Goal: Task Accomplishment & Management: Complete application form

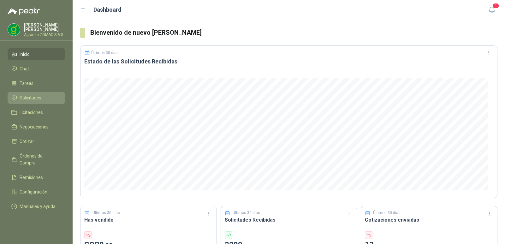
click at [29, 98] on span "Solicitudes" at bounding box center [31, 97] width 22 height 7
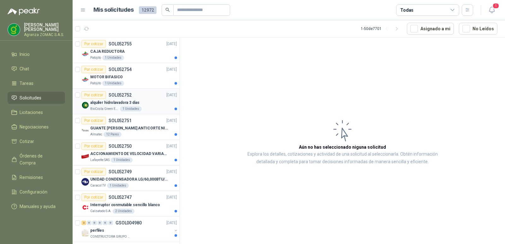
click at [141, 102] on div "alquiler hidrolavadora 3 dias" at bounding box center [133, 103] width 87 height 8
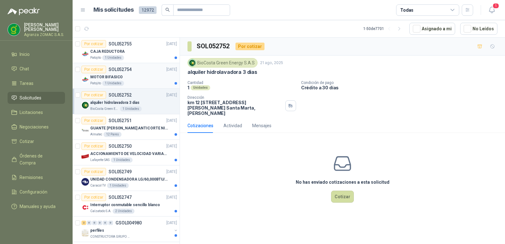
click at [141, 81] on div "Patojito 1 Unidades" at bounding box center [133, 83] width 87 height 5
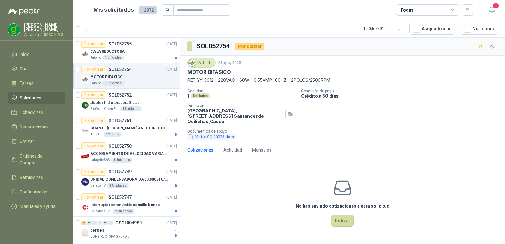
click at [215, 140] on button "Motor SC 10923.docx" at bounding box center [211, 137] width 48 height 7
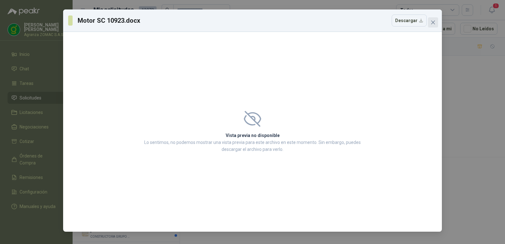
click at [433, 25] on button "Close" at bounding box center [433, 22] width 10 height 10
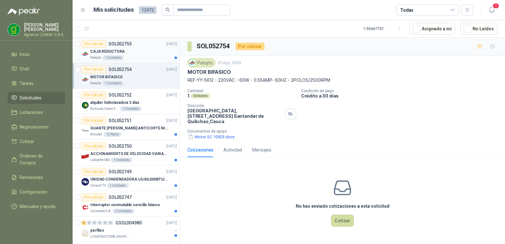
click at [163, 53] on div "CAJA REDUCTORA" at bounding box center [133, 52] width 87 height 8
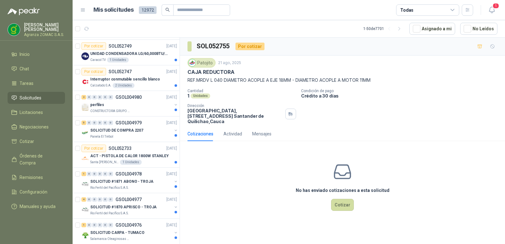
scroll to position [148, 0]
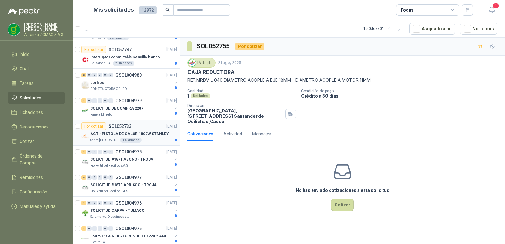
click at [140, 137] on div "ACT - PISTOLA DE CALOR 1800W STANLEY" at bounding box center [133, 134] width 87 height 8
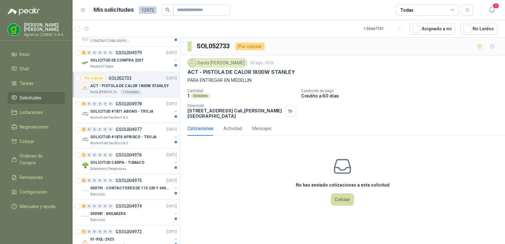
scroll to position [229, 0]
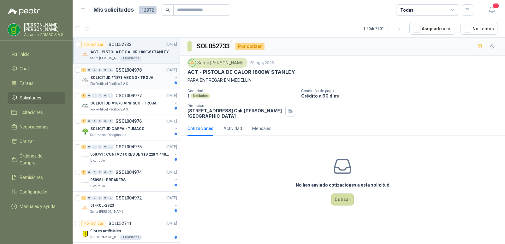
click at [149, 84] on div "Rio Fertil del Pacífico S.A.S." at bounding box center [131, 83] width 82 height 5
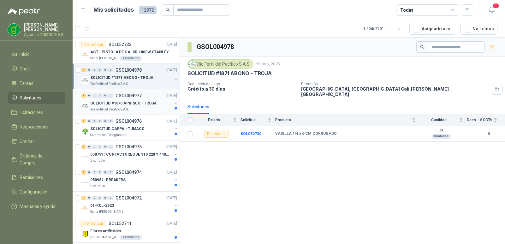
click at [142, 104] on p "SOLICITUD #1870 APRISCO - TROJA" at bounding box center [123, 103] width 66 height 6
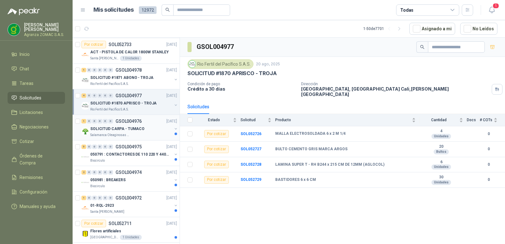
click at [132, 130] on p "SOLICITUD CARPA - TUMACO" at bounding box center [117, 129] width 54 height 6
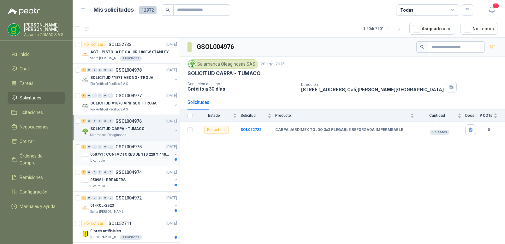
click at [143, 158] on div "Biocirculo" at bounding box center [131, 160] width 82 height 5
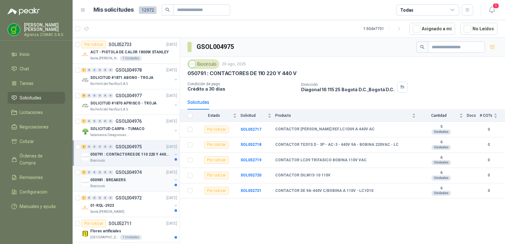
click at [143, 176] on div "050981 : BREAKERS" at bounding box center [131, 180] width 82 height 8
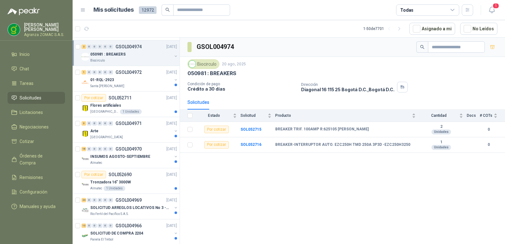
scroll to position [361, 0]
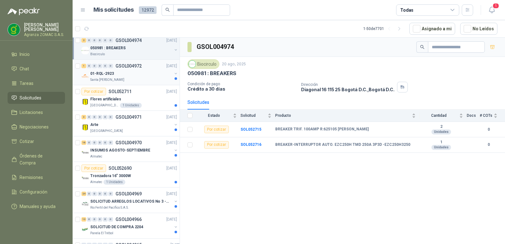
click at [136, 78] on div "Santa [PERSON_NAME]" at bounding box center [131, 79] width 82 height 5
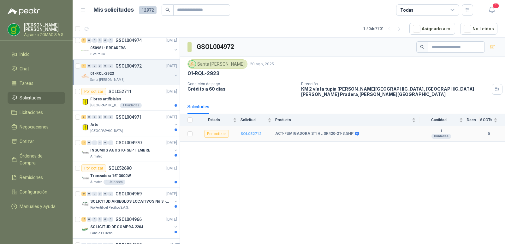
click at [251, 133] on b "SOL052712" at bounding box center [251, 134] width 21 height 4
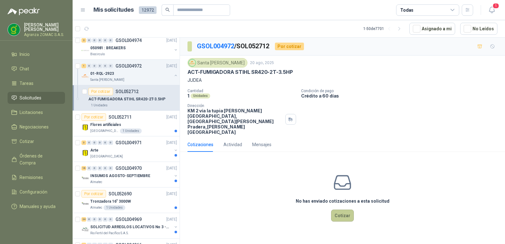
click at [340, 215] on button "Cotizar" at bounding box center [342, 216] width 23 height 12
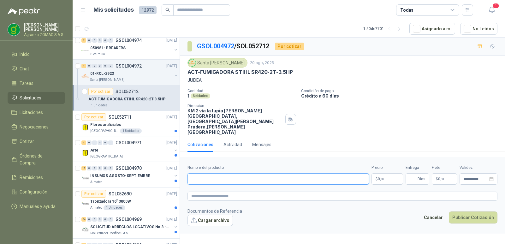
click at [326, 176] on input "Nombre del producto" at bounding box center [277, 178] width 181 height 11
type input "**********"
click at [386, 175] on body "[PERSON_NAME] Agranza ZOMAC S.A.S. Inicio Chat Tareas Solicitudes Licitaciones …" at bounding box center [252, 122] width 505 height 244
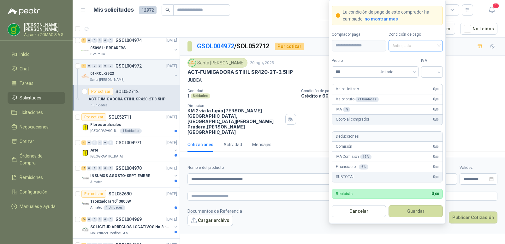
click at [430, 48] on span "Anticipado" at bounding box center [415, 45] width 47 height 9
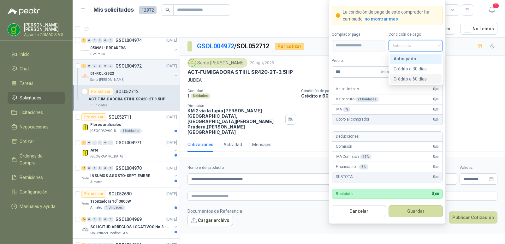
click at [425, 76] on div "Crédito a 60 días" at bounding box center [416, 78] width 44 height 7
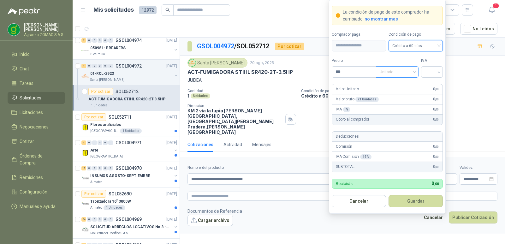
click at [408, 71] on span "Unitario" at bounding box center [397, 71] width 35 height 9
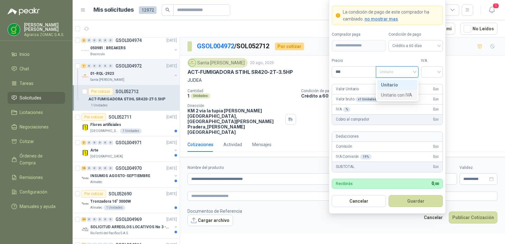
click at [410, 97] on div "Unitario con IVA" at bounding box center [397, 95] width 33 height 7
click at [433, 70] on input "search" at bounding box center [432, 71] width 14 height 9
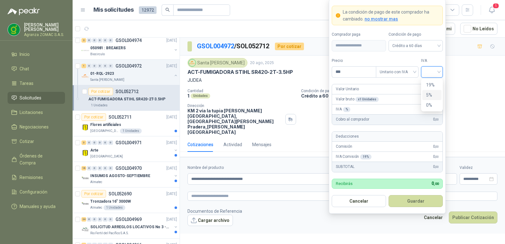
click at [431, 92] on div "5%" at bounding box center [432, 95] width 12 height 7
click at [354, 72] on input "***" at bounding box center [354, 72] width 44 height 11
drag, startPoint x: 360, startPoint y: 69, endPoint x: 346, endPoint y: 74, distance: 15.1
click at [346, 74] on input "**********" at bounding box center [354, 72] width 44 height 11
click at [350, 72] on input "**********" at bounding box center [354, 72] width 44 height 11
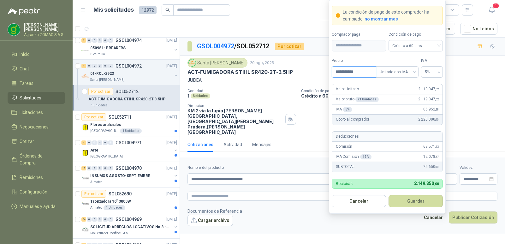
drag, startPoint x: 362, startPoint y: 73, endPoint x: 351, endPoint y: 75, distance: 11.5
click at [351, 75] on input "**********" at bounding box center [354, 72] width 44 height 11
type input "**********"
click at [481, 111] on div "Cantidad 1 Unidades Condición de pago Crédito a 60 [PERSON_NAME] Dirección KM 2…" at bounding box center [342, 112] width 310 height 46
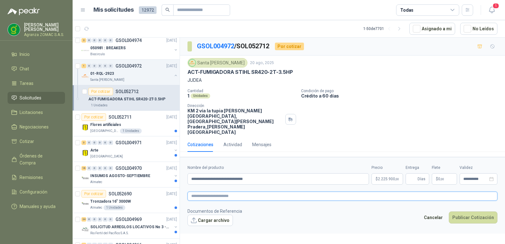
click at [267, 196] on textarea at bounding box center [342, 196] width 310 height 9
paste textarea "**********"
type textarea "**********"
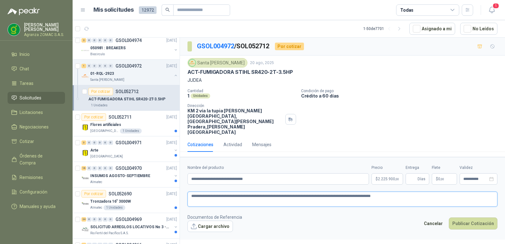
type textarea "**********"
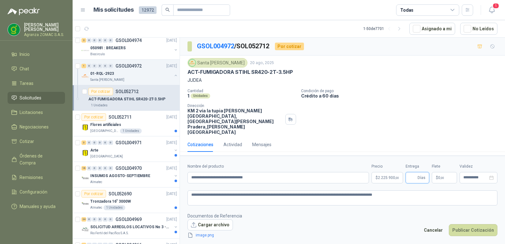
click at [416, 175] on input "Entrega" at bounding box center [412, 177] width 7 height 11
type input "*"
click at [442, 176] on span ",00" at bounding box center [442, 177] width 4 height 3
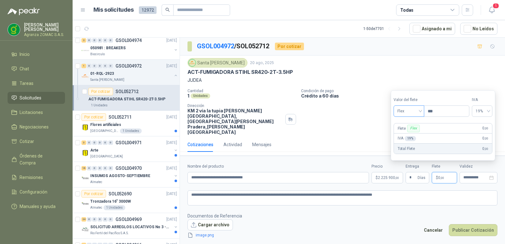
click at [422, 111] on div "Flex" at bounding box center [409, 110] width 31 height 11
click at [411, 146] on div "Fijo" at bounding box center [410, 144] width 22 height 7
click at [441, 111] on input "***" at bounding box center [446, 111] width 45 height 11
type input "********"
click at [473, 228] on button "Publicar Cotización" at bounding box center [473, 230] width 49 height 12
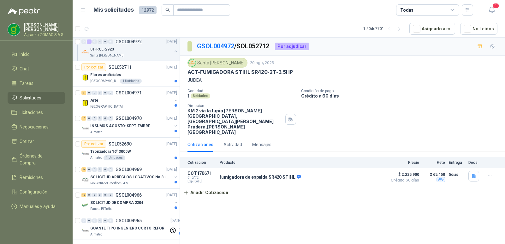
scroll to position [421, 0]
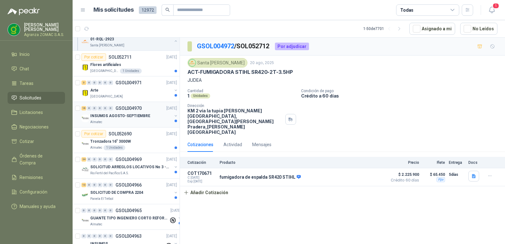
click at [154, 109] on div "16 0 0 0 0 0 GSOL004970 [DATE]" at bounding box center [129, 108] width 97 height 8
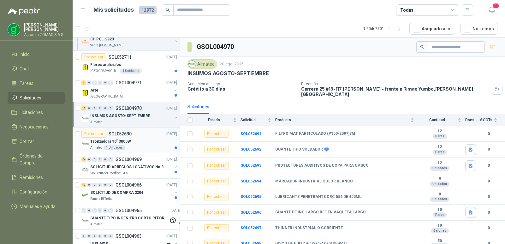
click at [151, 140] on div "Tronzadora 16” 3000W" at bounding box center [133, 142] width 87 height 8
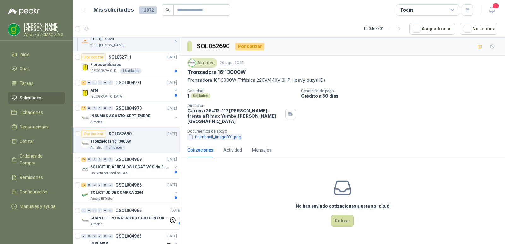
click at [226, 140] on button "thumbnail_image001.png" at bounding box center [214, 137] width 54 height 7
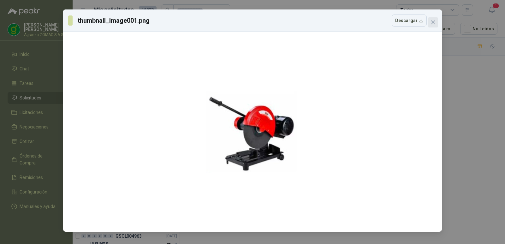
click at [432, 22] on icon "close" at bounding box center [433, 23] width 4 height 4
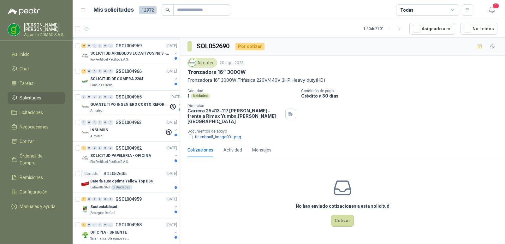
scroll to position [543, 0]
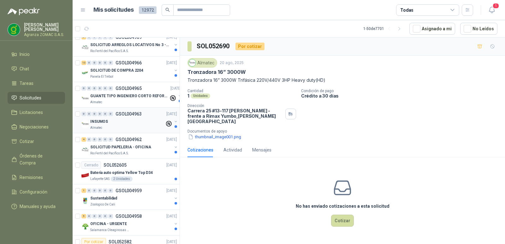
click at [140, 123] on div "INSUMOS" at bounding box center [127, 122] width 74 height 8
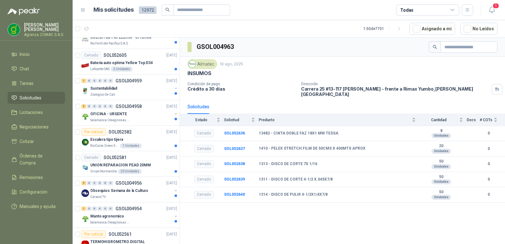
scroll to position [655, 0]
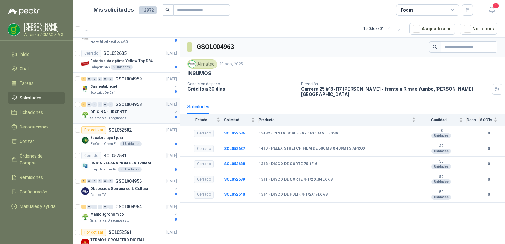
click at [146, 110] on div "OFICINA - URGENTE" at bounding box center [131, 112] width 82 height 8
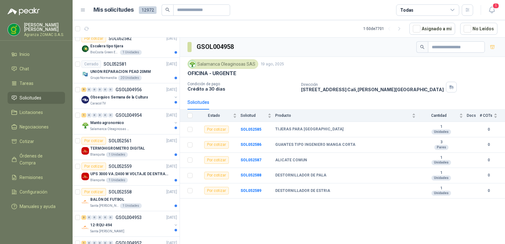
scroll to position [751, 0]
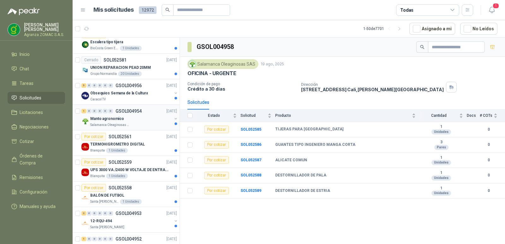
click at [139, 122] on div "Manto agronomico" at bounding box center [131, 119] width 82 height 8
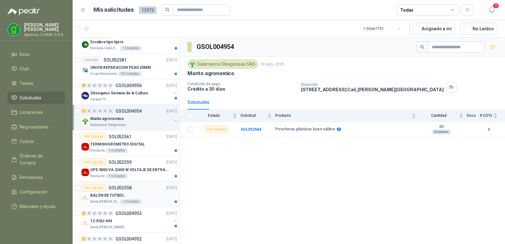
click at [153, 194] on div "BALÓN DE FUTBOL" at bounding box center [133, 196] width 87 height 8
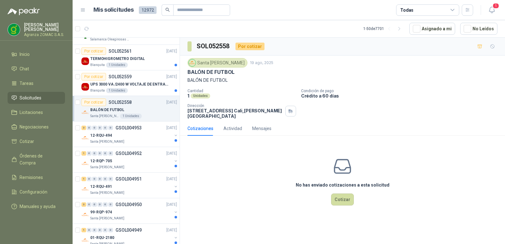
scroll to position [863, 0]
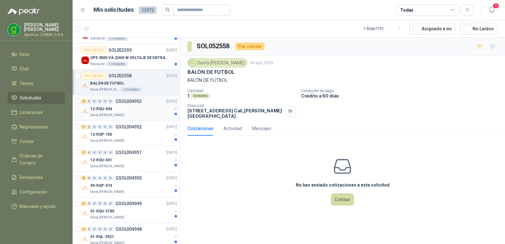
click at [147, 105] on div "12-RQU-494" at bounding box center [131, 109] width 82 height 8
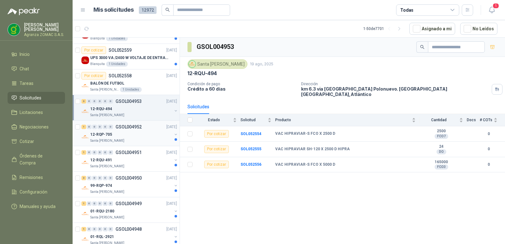
click at [146, 134] on div "12-RQP-705" at bounding box center [131, 135] width 82 height 8
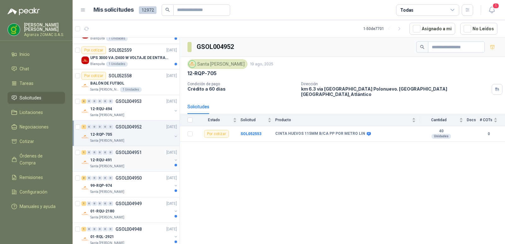
click at [145, 155] on div "1 0 0 0 0 0 GSOL004951 [DATE]" at bounding box center [129, 153] width 97 height 8
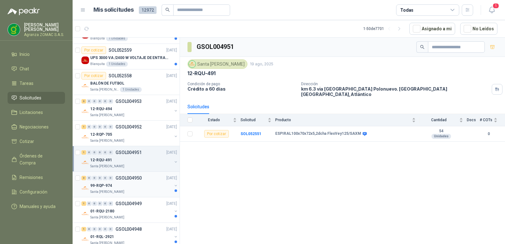
click at [135, 194] on div "Santa [PERSON_NAME]" at bounding box center [131, 191] width 82 height 5
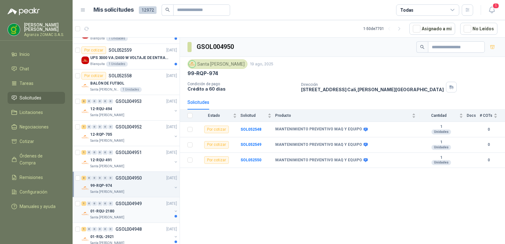
click at [150, 210] on div "01-RQU-2180" at bounding box center [131, 211] width 82 height 8
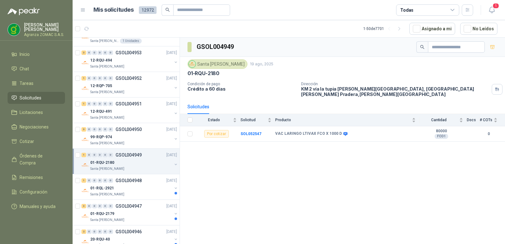
scroll to position [973, 0]
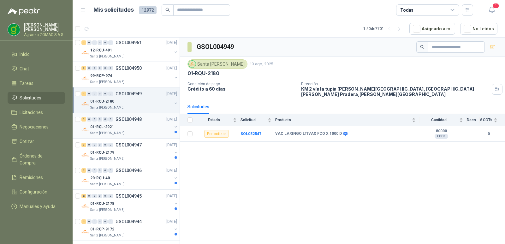
click at [139, 129] on div "01-RQL-2921" at bounding box center [131, 127] width 82 height 8
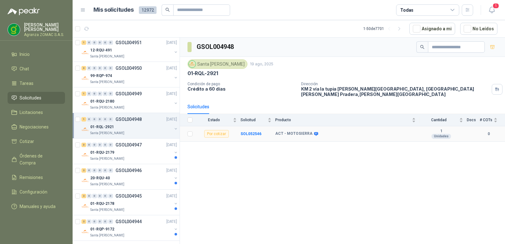
click at [255, 135] on td "SOL052546" at bounding box center [258, 133] width 35 height 15
click at [251, 133] on b "SOL052546" at bounding box center [251, 134] width 21 height 4
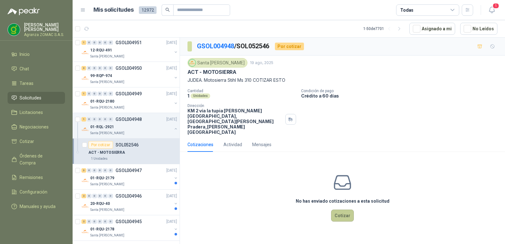
click at [342, 214] on button "Cotizar" at bounding box center [342, 216] width 23 height 12
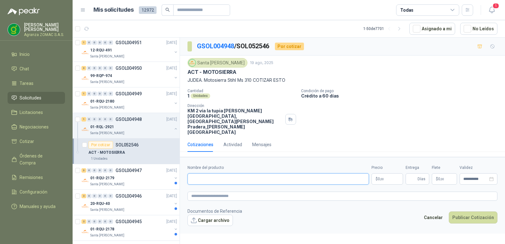
click at [315, 177] on input "Nombre del producto" at bounding box center [277, 178] width 181 height 11
type input "**********"
click at [387, 177] on p "$ 0 ,00" at bounding box center [387, 178] width 32 height 11
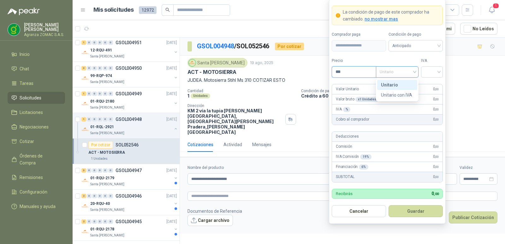
click at [408, 71] on span "Unitario" at bounding box center [397, 71] width 35 height 9
click at [403, 94] on div "Unitario con IVA" at bounding box center [397, 95] width 33 height 7
click at [427, 73] on input "search" at bounding box center [432, 71] width 14 height 9
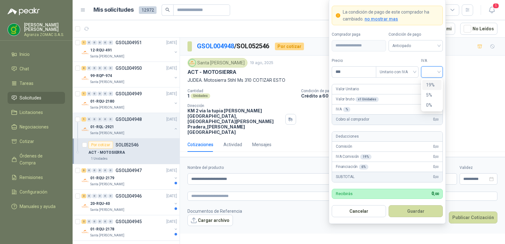
click at [428, 84] on div "19%" at bounding box center [432, 84] width 12 height 7
click at [436, 46] on span "Anticipado" at bounding box center [415, 45] width 47 height 9
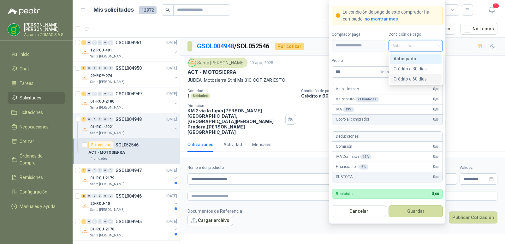
click at [432, 75] on div "Crédito a 60 días" at bounding box center [416, 79] width 52 height 10
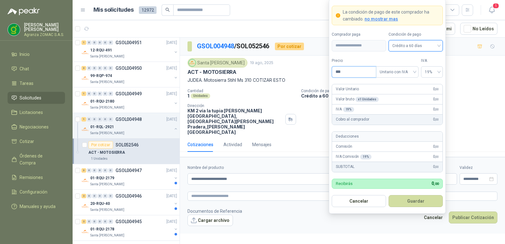
click at [355, 72] on input "***" at bounding box center [354, 72] width 44 height 11
type input "**********"
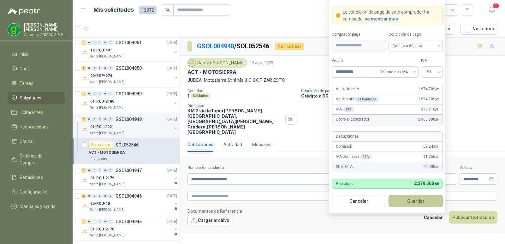
click at [422, 199] on button "Guardar" at bounding box center [416, 201] width 54 height 12
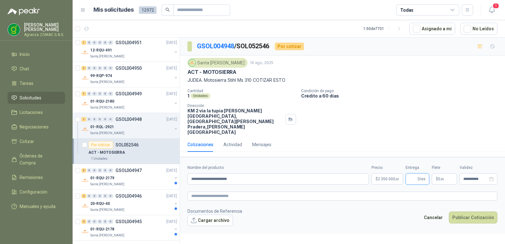
click at [414, 177] on input "Entrega" at bounding box center [412, 179] width 7 height 11
type input "*"
click at [443, 177] on span ",00" at bounding box center [442, 178] width 4 height 3
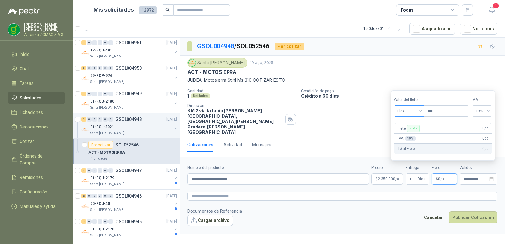
click at [420, 109] on span "Flex" at bounding box center [408, 110] width 23 height 9
click at [418, 133] on div "Incluido" at bounding box center [410, 134] width 22 height 7
click at [419, 113] on span "Incluido" at bounding box center [408, 110] width 24 height 9
click at [414, 143] on div "Fijo" at bounding box center [408, 144] width 23 height 7
click at [440, 107] on input "***" at bounding box center [447, 111] width 45 height 11
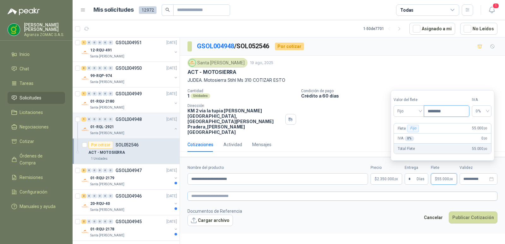
type input "********"
click at [288, 196] on textarea at bounding box center [342, 196] width 310 height 9
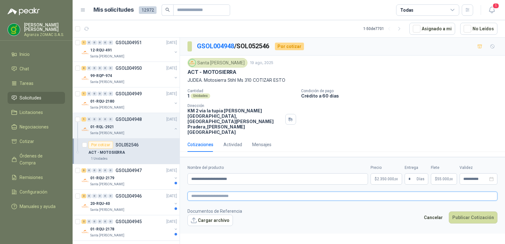
paste textarea "**********"
type textarea "**********"
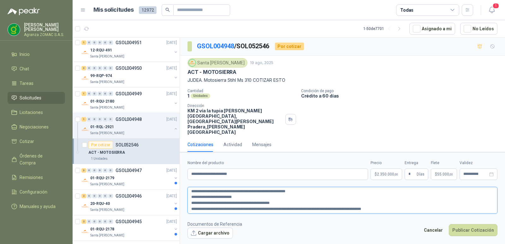
type textarea "**********"
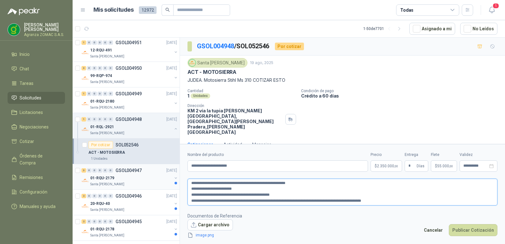
drag, startPoint x: 210, startPoint y: 184, endPoint x: 99, endPoint y: 183, distance: 111.1
click at [99, 183] on div "Por cotizar SOL052755 [DATE] CAJA REDUCTORA Patojito 1 Unidades Por cotizar SOL…" at bounding box center [289, 141] width 432 height 209
type textarea "**********"
drag, startPoint x: 372, startPoint y: 201, endPoint x: 155, endPoint y: 203, distance: 216.8
click at [155, 203] on div "Por cotizar SOL052755 [DATE] CAJA REDUCTORA Patojito 1 Unidades Por cotizar SOL…" at bounding box center [289, 141] width 432 height 209
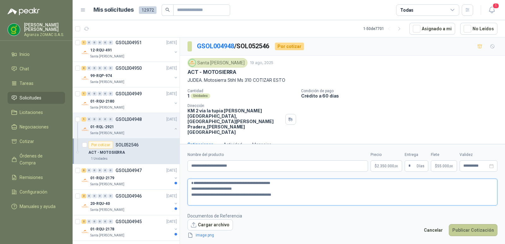
type textarea "**********"
click at [481, 230] on button "Publicar Cotización" at bounding box center [473, 230] width 49 height 12
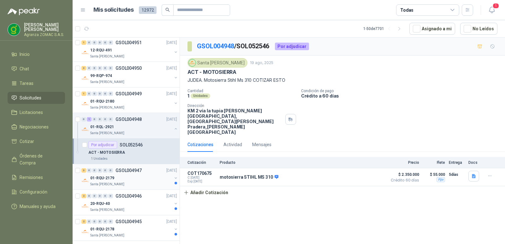
click at [138, 180] on div "01-RQU-2179" at bounding box center [131, 178] width 82 height 8
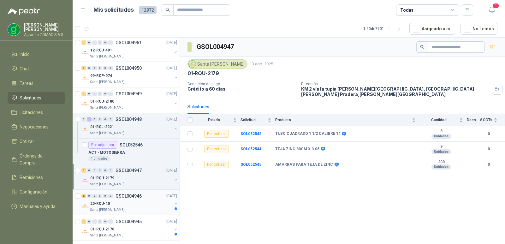
click at [147, 205] on div "20-RQU-40" at bounding box center [131, 204] width 82 height 8
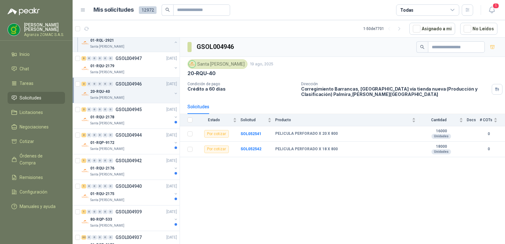
scroll to position [1095, 0]
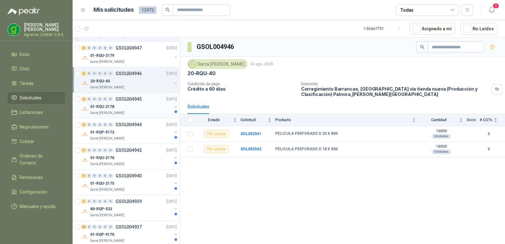
click at [134, 113] on div "Santa [PERSON_NAME]" at bounding box center [131, 112] width 82 height 5
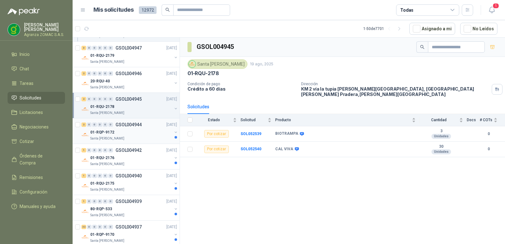
click at [134, 136] on div "Santa [PERSON_NAME]" at bounding box center [131, 138] width 82 height 5
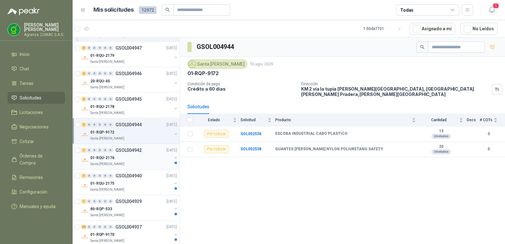
click at [142, 159] on div "01-RQU-2176" at bounding box center [131, 158] width 82 height 8
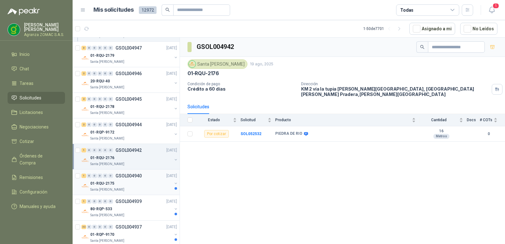
click at [149, 184] on div "01-RQU-2175" at bounding box center [131, 184] width 82 height 8
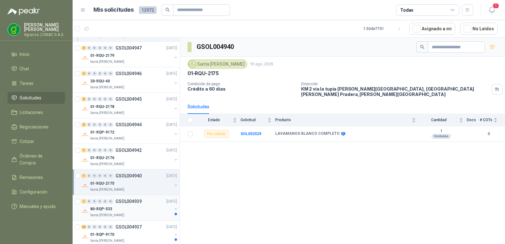
click at [144, 215] on div "Santa [PERSON_NAME]" at bounding box center [131, 215] width 82 height 5
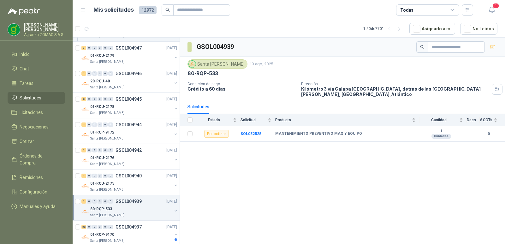
scroll to position [1135, 0]
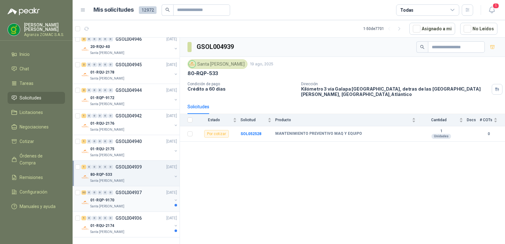
click at [148, 204] on div "Santa [PERSON_NAME]" at bounding box center [131, 206] width 82 height 5
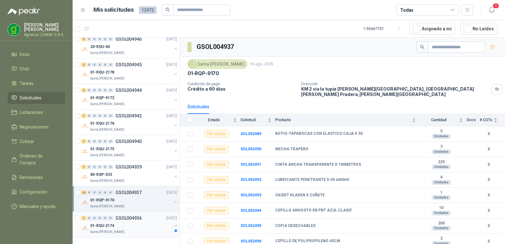
click at [144, 222] on div "01-RQU-2174" at bounding box center [131, 226] width 82 height 8
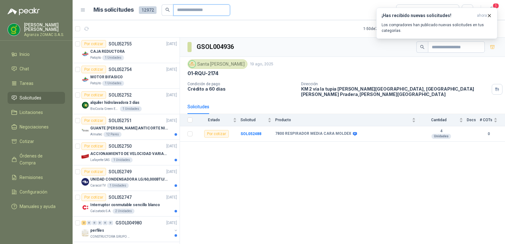
click at [194, 11] on input "text" at bounding box center [199, 10] width 44 height 11
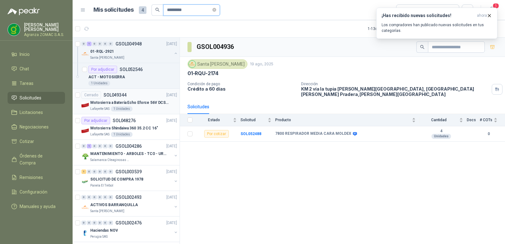
type input "*********"
click at [153, 108] on div "Lafayette SAS 1 Unidades" at bounding box center [133, 108] width 87 height 5
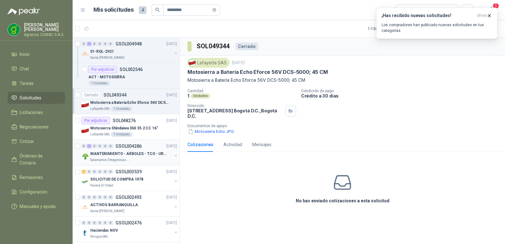
click at [144, 156] on p "MANTENIMIENTO - ARBOLES - TCO - URGENTE" at bounding box center [129, 154] width 79 height 6
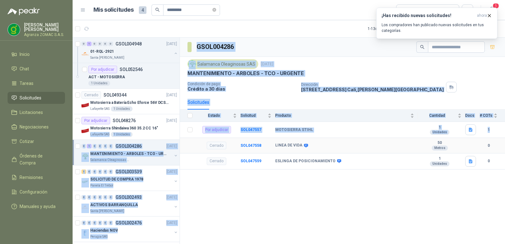
drag, startPoint x: 180, startPoint y: 137, endPoint x: 180, endPoint y: 145, distance: 7.9
click at [180, 145] on div "0 1 0 0 0 0 GSOL004948 [DATE] 01-RQL-2921 Santa [PERSON_NAME] Por adjudicar SOL…" at bounding box center [289, 141] width 432 height 209
click at [171, 128] on div "Motosierra Shindaiwa 360 35.2 CC 16"" at bounding box center [133, 128] width 87 height 8
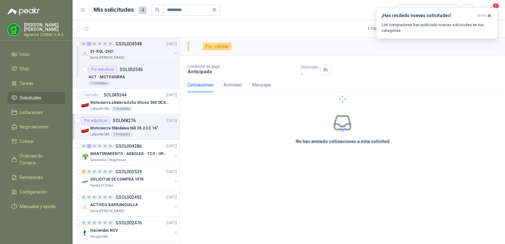
click at [195, 198] on div "Por cotizar Condición de pago Anticipado Dirección , Cotizaciones Actividad Men…" at bounding box center [342, 142] width 325 height 209
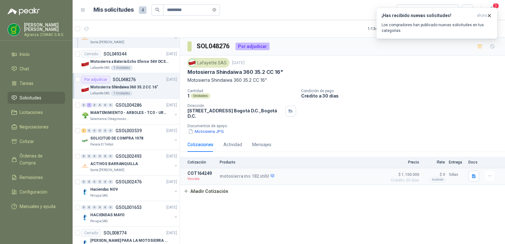
scroll to position [64, 0]
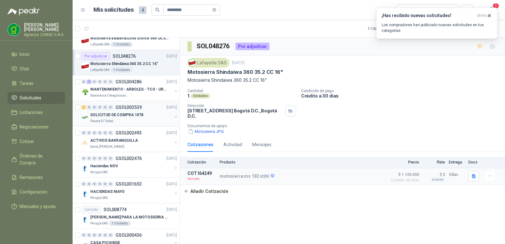
click at [147, 118] on div "SOLICITUD DE COMPRA 1978" at bounding box center [131, 115] width 82 height 8
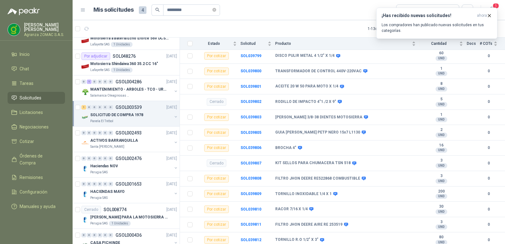
scroll to position [313, 0]
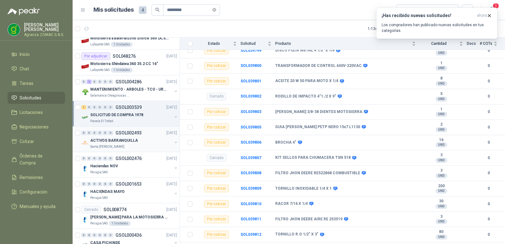
click at [132, 142] on p "ACTIVOS BARRANQUILLA" at bounding box center [114, 141] width 48 height 6
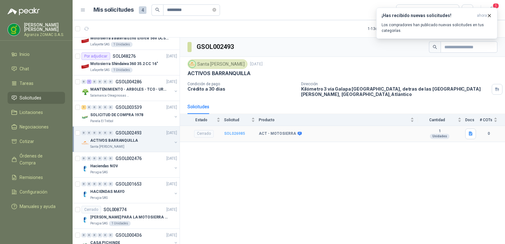
click at [233, 136] on b "SOL026985" at bounding box center [234, 133] width 21 height 4
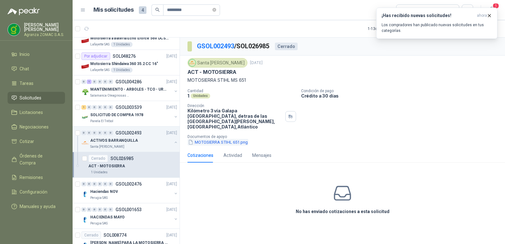
click at [219, 146] on button "MOTOSIERRA STIHL 651.png" at bounding box center [217, 142] width 61 height 7
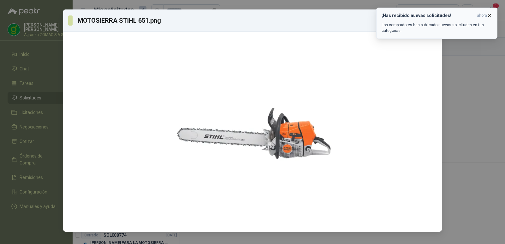
click at [490, 15] on icon "button" at bounding box center [489, 15] width 3 height 3
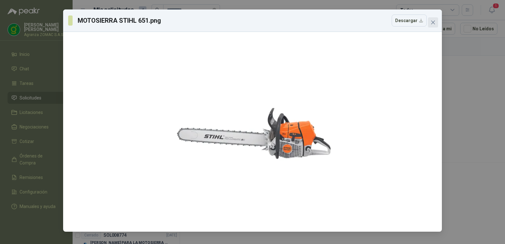
click at [433, 20] on icon "close" at bounding box center [433, 22] width 5 height 5
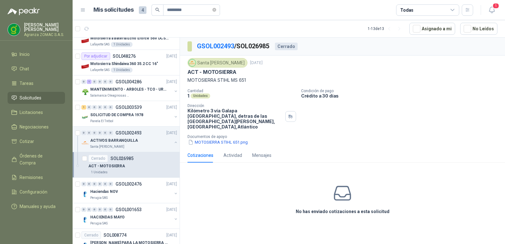
click at [33, 96] on span "Solicitudes" at bounding box center [31, 97] width 22 height 7
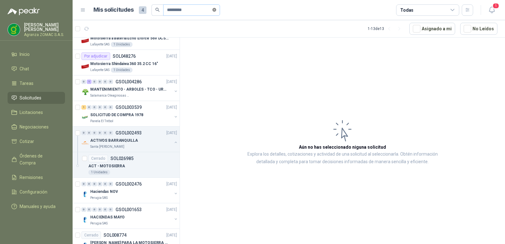
click at [216, 11] on icon "close-circle" at bounding box center [214, 10] width 4 height 4
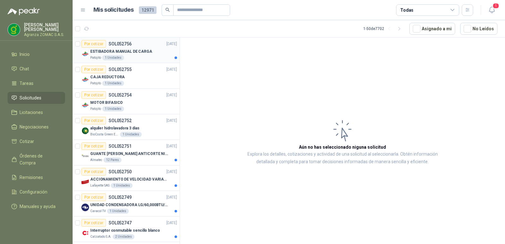
click at [136, 56] on div "Patojito 1 Unidades" at bounding box center [133, 57] width 87 height 5
